Goal: Complete application form: Complete application form

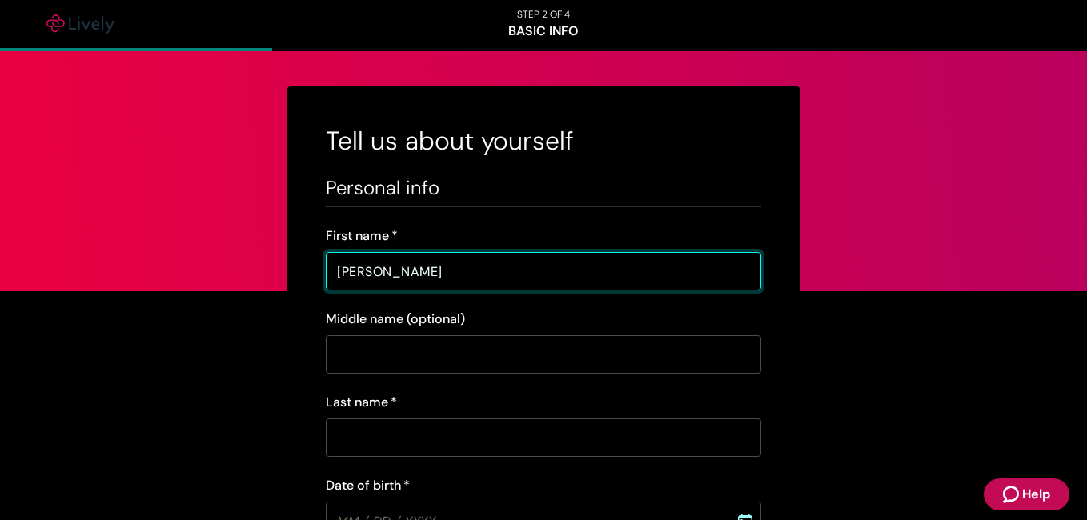
type input "[PERSON_NAME]"
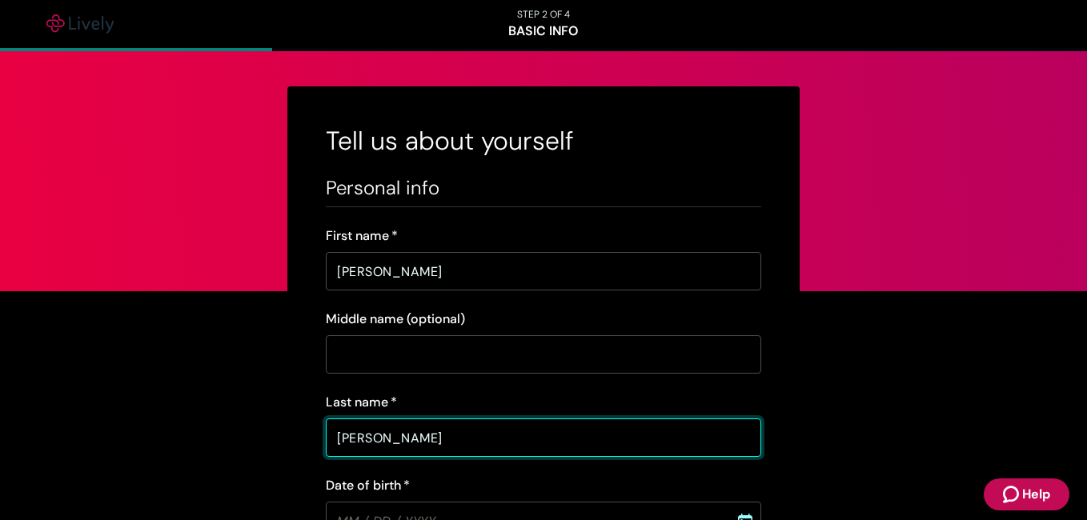
type input "[PERSON_NAME]"
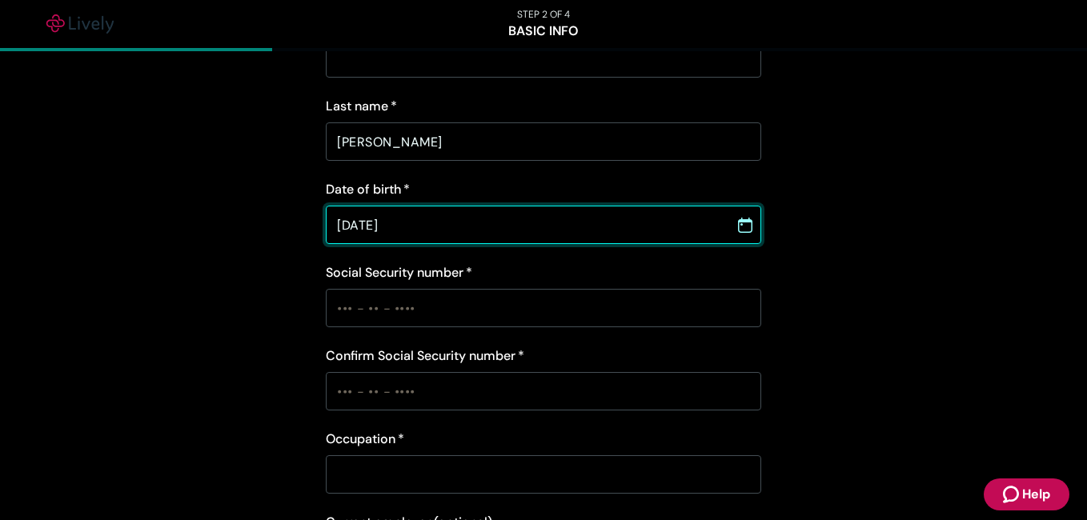
scroll to position [315, 0]
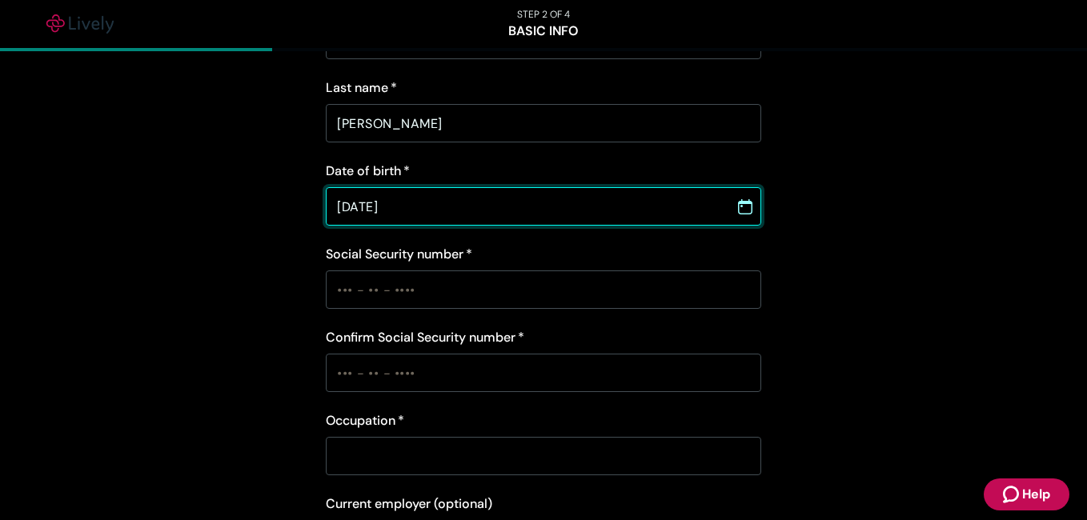
type input "[DATE]"
click at [334, 297] on input "Social Security number   *" at bounding box center [543, 290] width 435 height 32
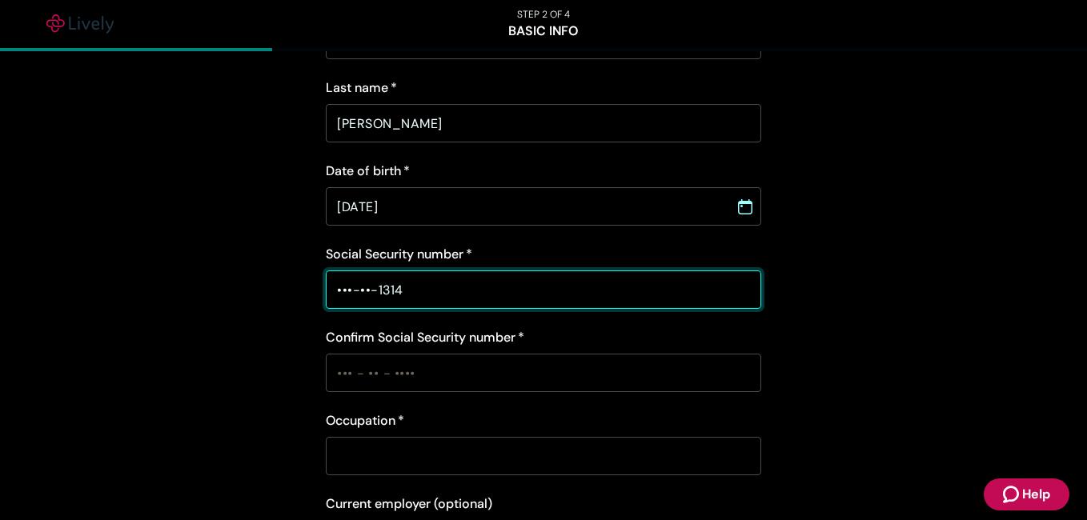
type input "•••-••-1314"
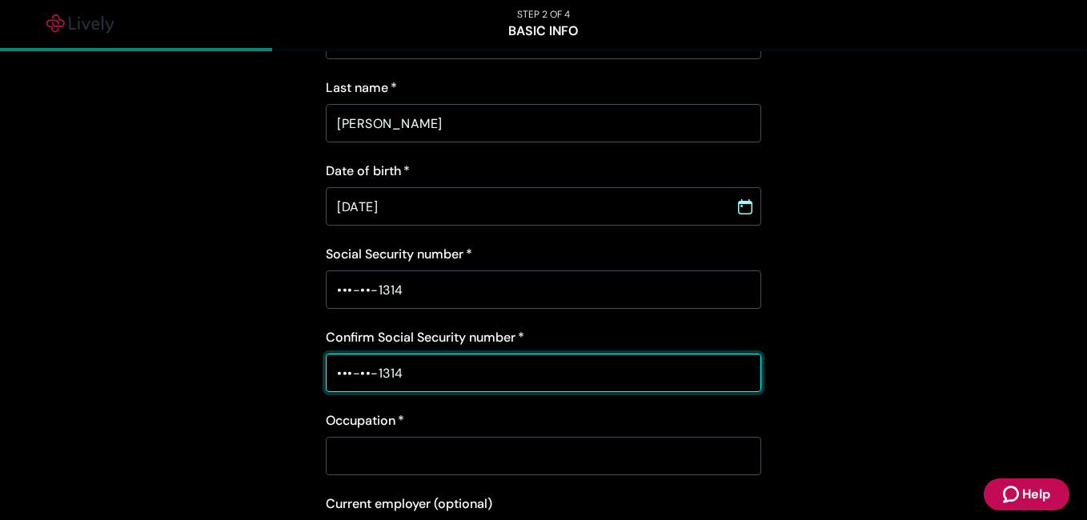
type input "•••-••-1314"
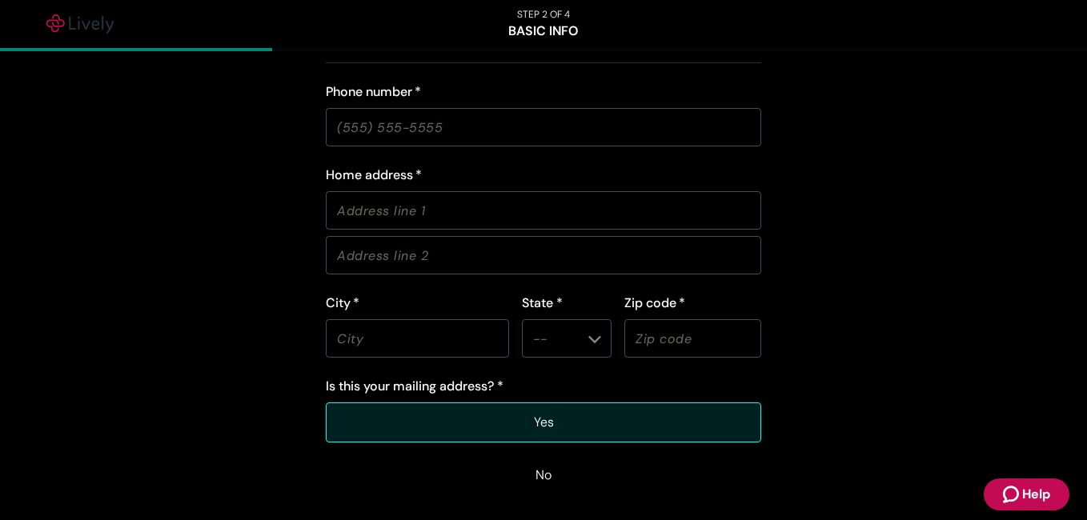
scroll to position [966, 0]
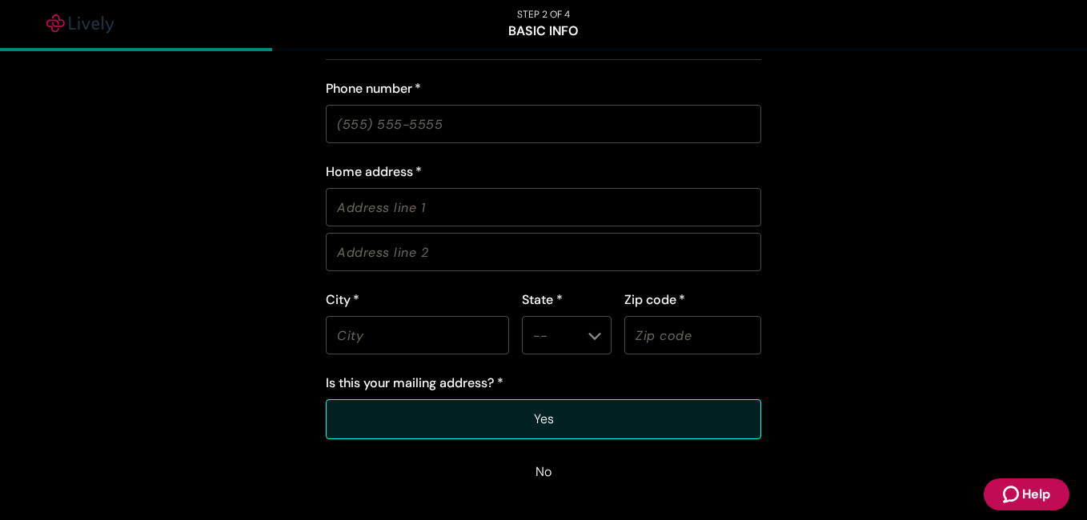
type input "police officer"
click at [345, 131] on input "Phone number   *" at bounding box center [543, 124] width 435 height 32
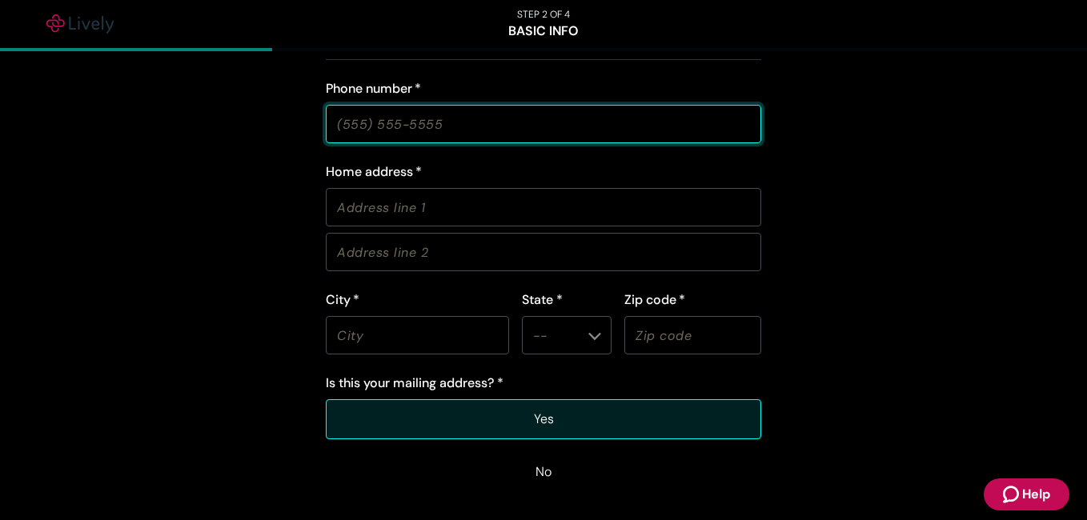
type input "[PHONE_NUMBER]"
type input "[STREET_ADDRESS][PERSON_NAME]"
type input "[PERSON_NAME][GEOGRAPHIC_DATA]"
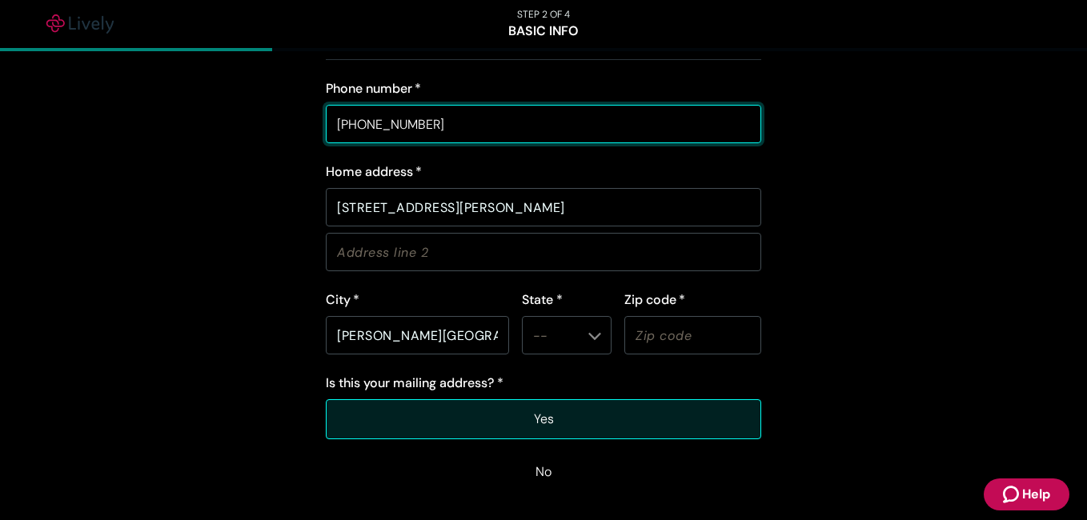
type input "70706"
click at [546, 341] on input "State *" at bounding box center [554, 335] width 54 height 22
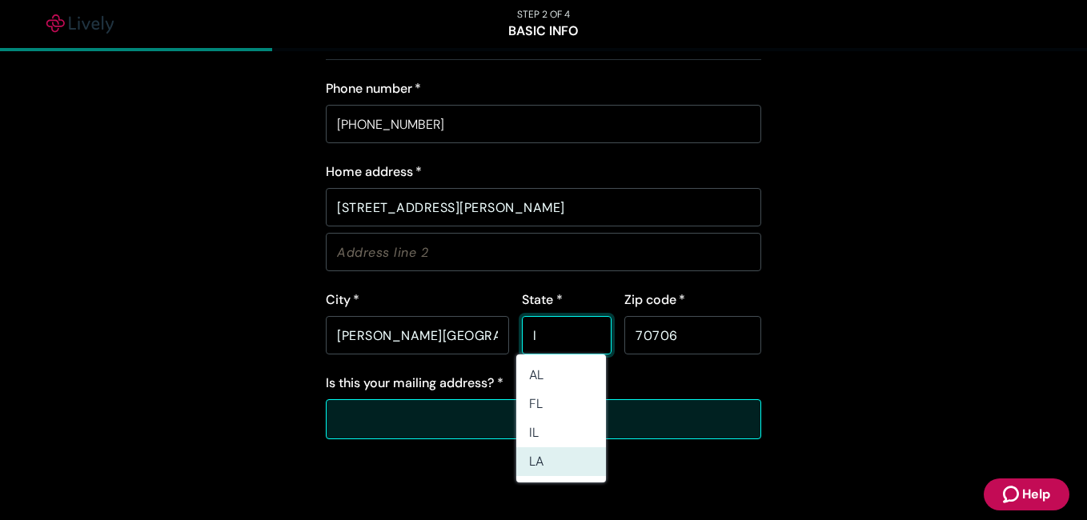
click at [536, 468] on li "LA" at bounding box center [561, 461] width 90 height 29
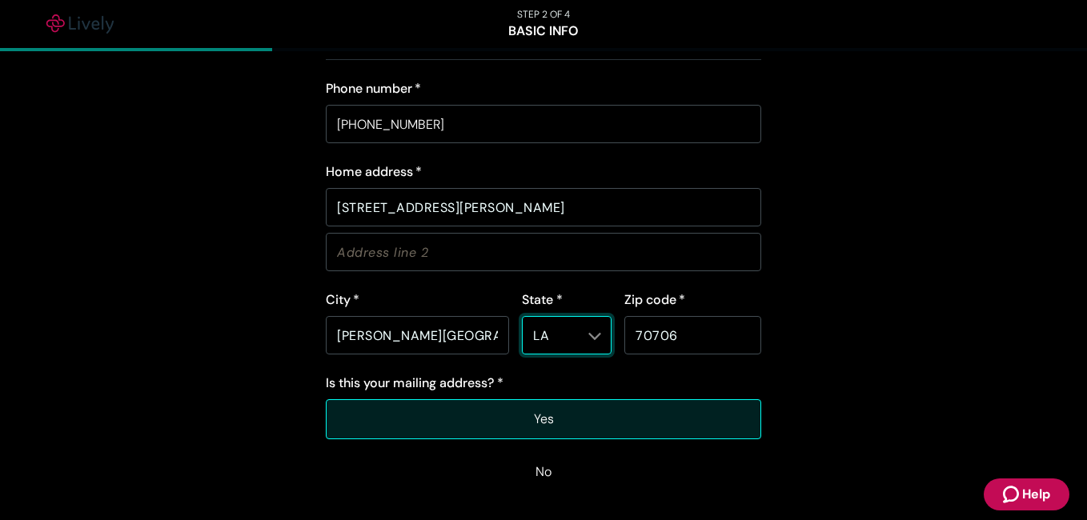
type input "LA"
click at [455, 411] on button "Yes" at bounding box center [543, 419] width 435 height 40
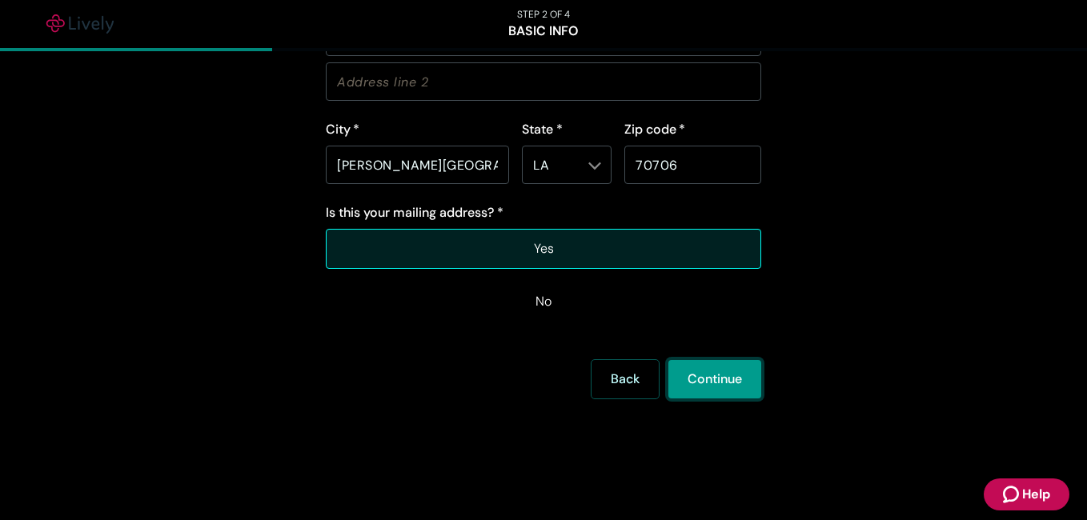
click at [727, 382] on button "Continue" at bounding box center [714, 379] width 93 height 38
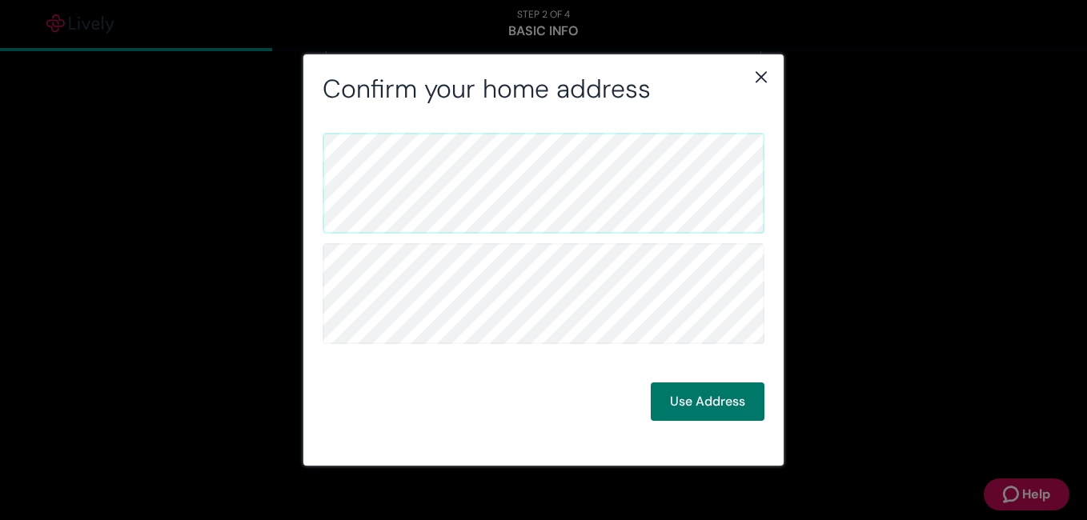
click at [722, 407] on button "Use Address" at bounding box center [708, 402] width 114 height 38
click at [675, 395] on button "Use Address" at bounding box center [708, 402] width 114 height 38
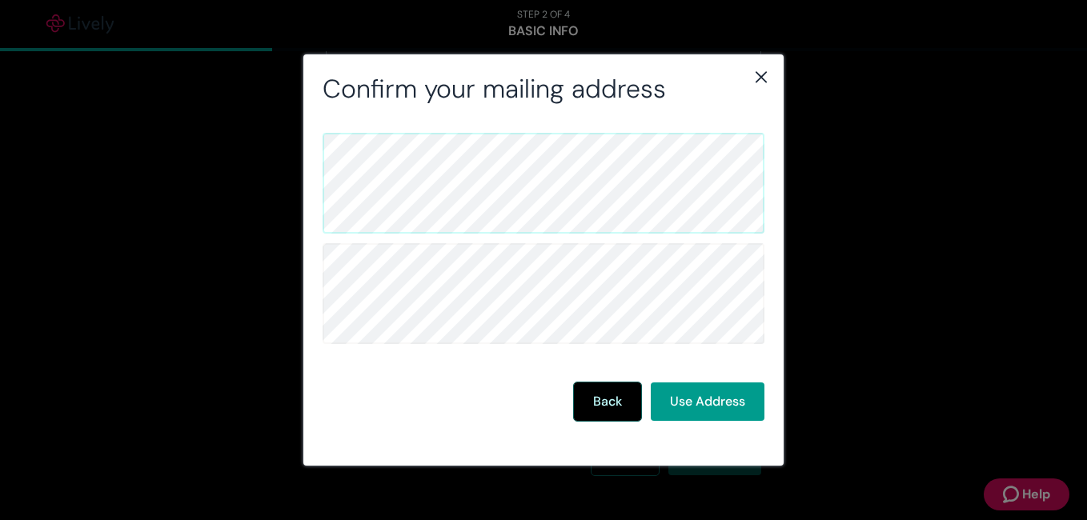
click at [725, 474] on div "Confirm your mailing address Back Use Address" at bounding box center [543, 260] width 1087 height 520
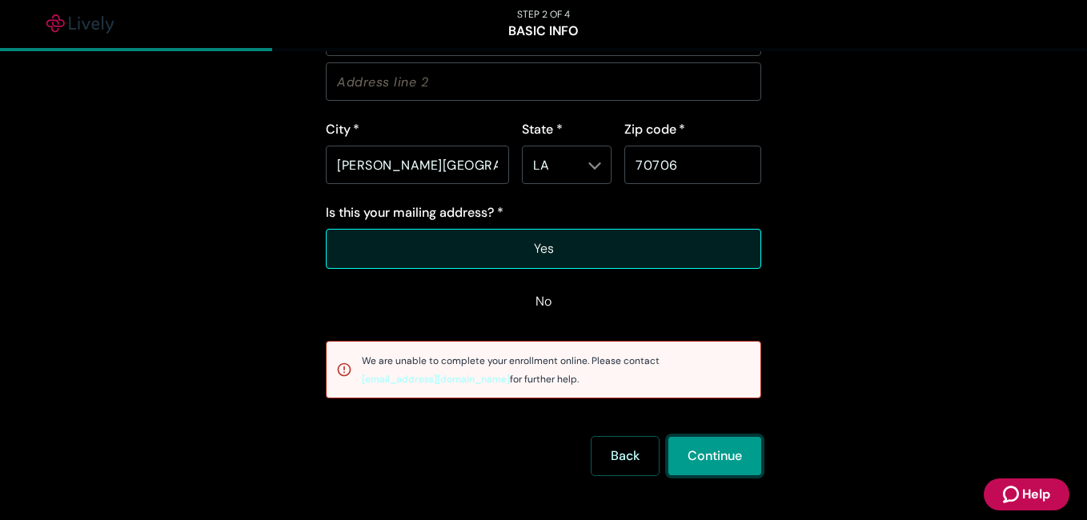
click at [690, 459] on button "Continue" at bounding box center [714, 456] width 93 height 38
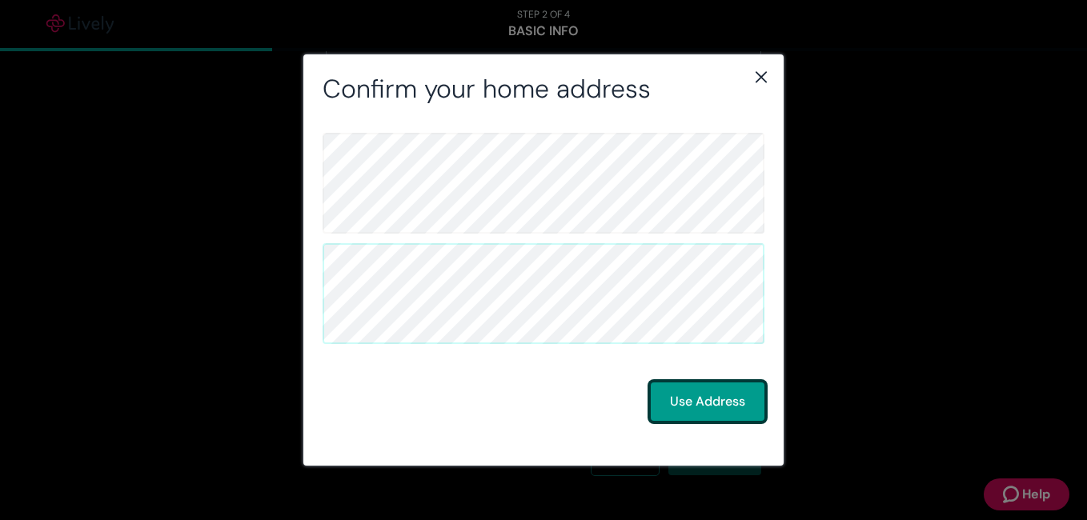
click at [666, 397] on button "Use Address" at bounding box center [708, 402] width 114 height 38
click at [679, 400] on button "Use Address" at bounding box center [708, 402] width 114 height 38
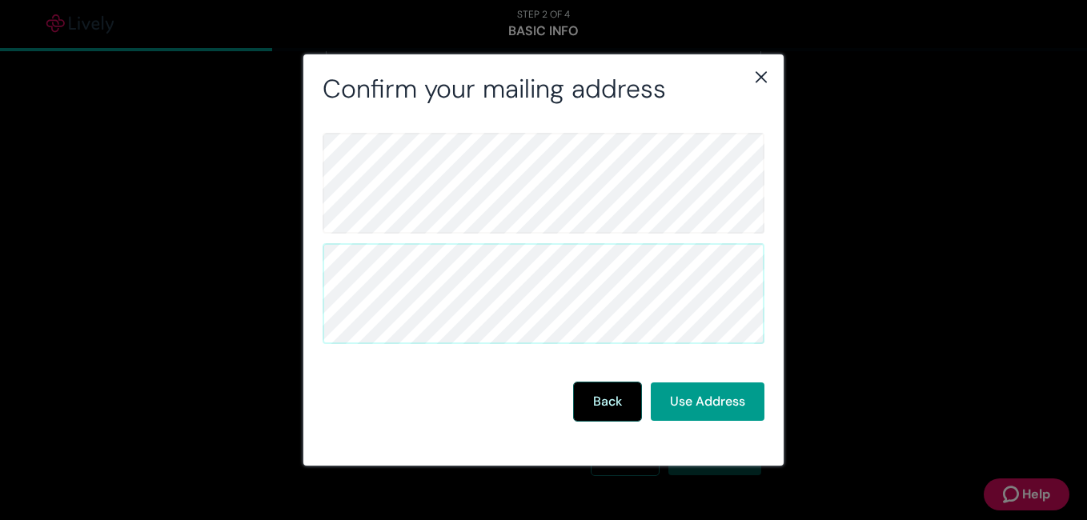
click at [759, 78] on icon "close" at bounding box center [760, 76] width 11 height 11
